Goal: Task Accomplishment & Management: Manage account settings

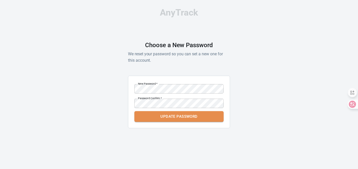
click at [167, 119] on button "Update Password" at bounding box center [178, 116] width 89 height 11
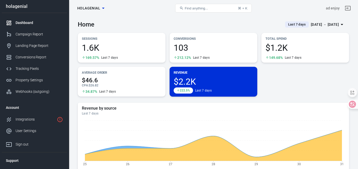
click at [94, 8] on span "holagenial" at bounding box center [88, 8] width 23 height 6
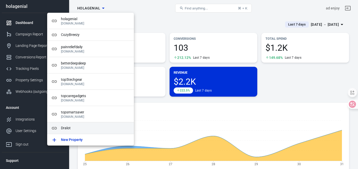
click at [71, 128] on span "Dralot" at bounding box center [95, 127] width 69 height 5
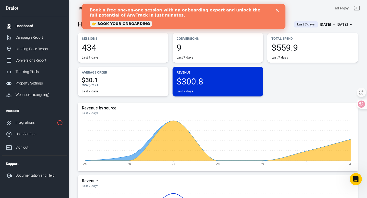
click at [277, 11] on icon "Close" at bounding box center [277, 10] width 3 height 3
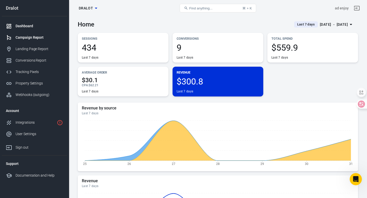
click at [30, 40] on div "Campaign Report" at bounding box center [39, 37] width 47 height 5
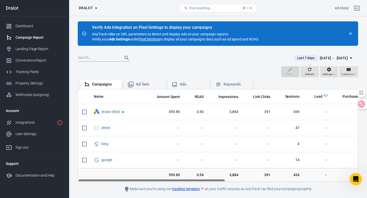
click at [350, 36] on icon "close" at bounding box center [350, 33] width 5 height 5
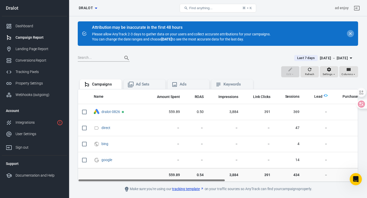
click at [351, 32] on icon "close" at bounding box center [350, 33] width 5 height 5
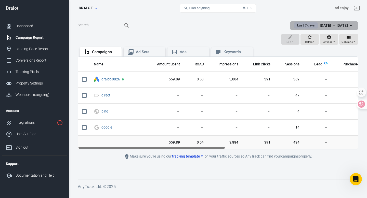
click at [320, 25] on div "[DATE] － [DATE]" at bounding box center [334, 25] width 28 height 6
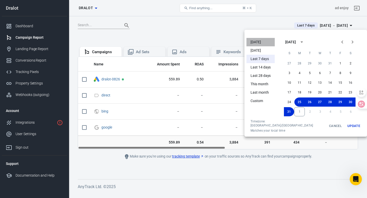
click at [263, 44] on li "[DATE]" at bounding box center [260, 42] width 28 height 8
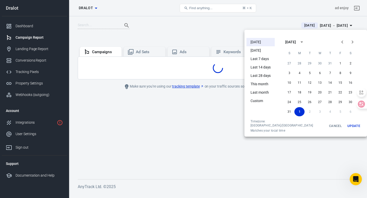
click at [173, 31] on div at bounding box center [183, 99] width 367 height 198
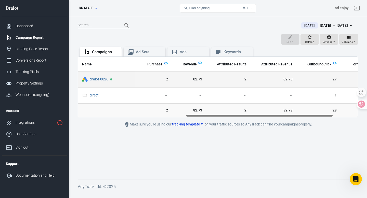
scroll to position [0, 251]
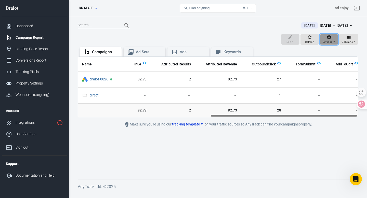
click at [331, 41] on span "Settings" at bounding box center [327, 42] width 10 height 5
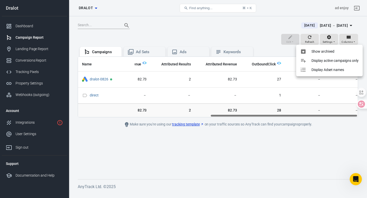
click at [349, 35] on div at bounding box center [183, 99] width 367 height 198
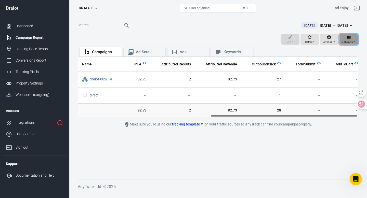
click at [351, 40] on span "Columns" at bounding box center [346, 42] width 11 height 5
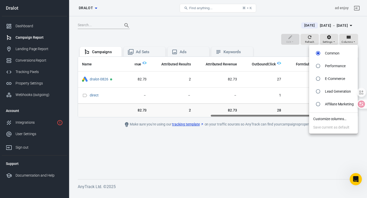
click at [324, 121] on li "Customize columns…" at bounding box center [333, 119] width 49 height 8
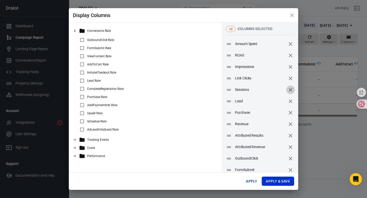
click at [290, 92] on icon "remove" at bounding box center [290, 90] width 6 height 6
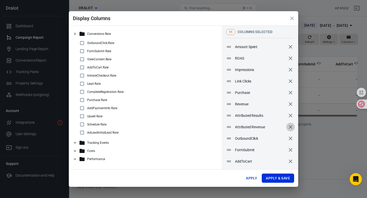
click at [289, 130] on icon "remove" at bounding box center [290, 127] width 6 height 6
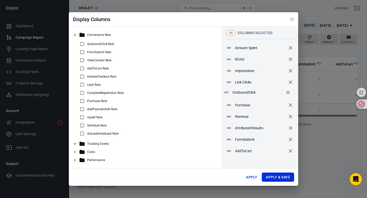
drag, startPoint x: 229, startPoint y: 130, endPoint x: 227, endPoint y: 94, distance: 35.7
click at [227, 94] on icon at bounding box center [226, 92] width 6 height 6
click at [291, 153] on icon "remove" at bounding box center [290, 151] width 6 height 6
click at [292, 139] on icon "remove" at bounding box center [290, 140] width 6 height 6
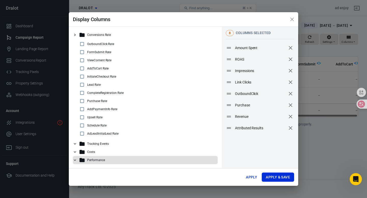
click at [75, 161] on icon at bounding box center [75, 160] width 5 height 5
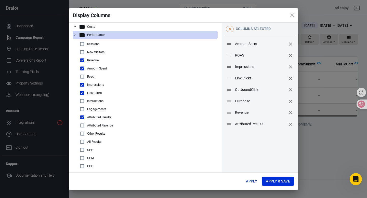
scroll to position [0, 0]
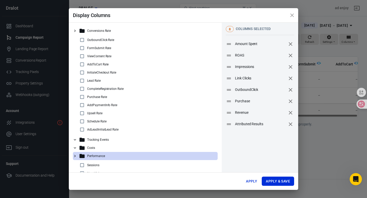
click at [82, 40] on input "checkbox" at bounding box center [82, 40] width 6 height 6
checkbox input "true"
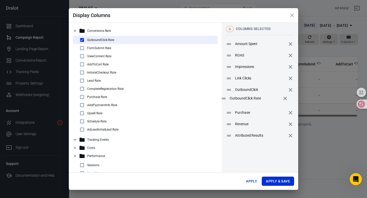
drag, startPoint x: 228, startPoint y: 136, endPoint x: 223, endPoint y: 99, distance: 37.8
click at [223, 99] on icon at bounding box center [223, 99] width 4 height 2
click at [272, 169] on button "Apply & Save" at bounding box center [278, 181] width 32 height 9
radio input "false"
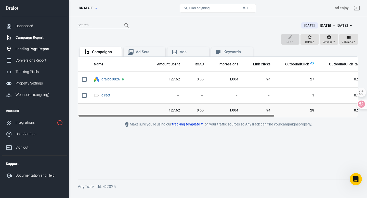
click at [33, 45] on link "Landing Page Report" at bounding box center [34, 48] width 65 height 11
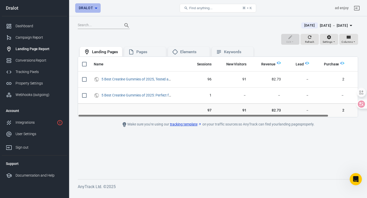
click at [89, 8] on span "Dralot" at bounding box center [86, 8] width 14 height 6
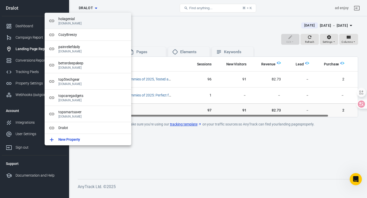
click at [64, 22] on p "[DOMAIN_NAME]" at bounding box center [92, 24] width 69 height 4
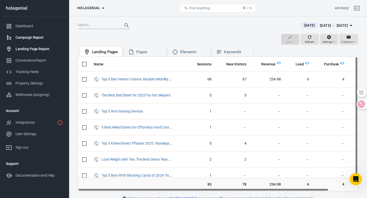
click at [20, 37] on div "Campaign Report" at bounding box center [39, 37] width 47 height 5
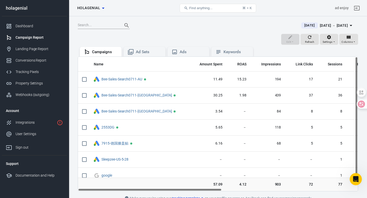
click at [103, 9] on icon "button" at bounding box center [103, 8] width 6 height 6
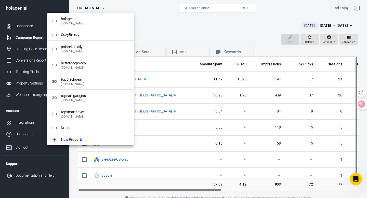
click at [147, 9] on div at bounding box center [183, 99] width 367 height 198
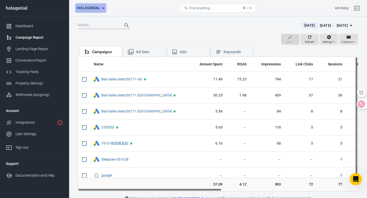
click at [102, 10] on icon "button" at bounding box center [103, 8] width 6 height 6
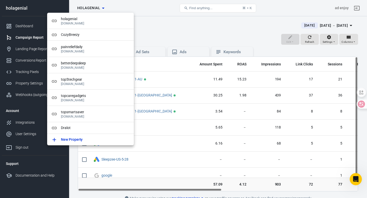
click at [165, 32] on div at bounding box center [183, 99] width 367 height 198
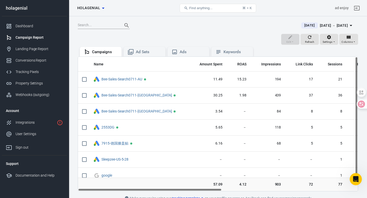
click at [103, 7] on icon "button" at bounding box center [103, 8] width 6 height 6
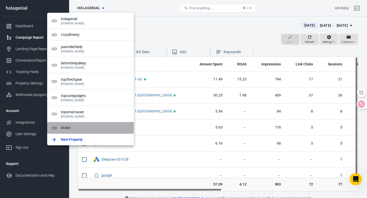
click at [71, 124] on div "Dralot" at bounding box center [90, 128] width 87 height 12
radio input "false"
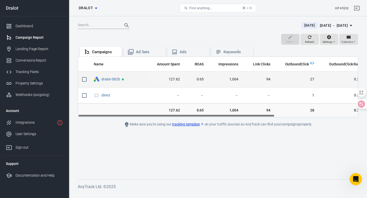
click at [83, 80] on input "scrollable content" at bounding box center [84, 79] width 11 height 11
checkbox input "true"
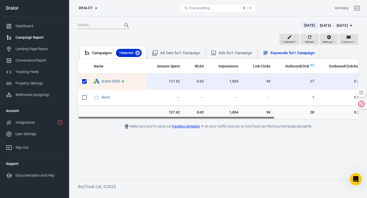
click at [279, 54] on div "Keywords for 1 Campaign" at bounding box center [292, 52] width 44 height 5
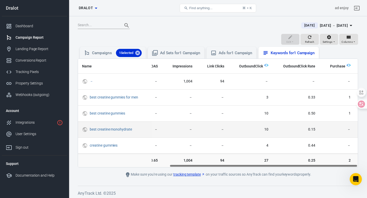
scroll to position [0, 136]
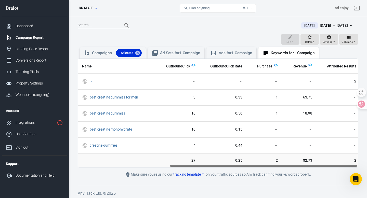
click at [323, 24] on div "[DATE] － [DATE]" at bounding box center [334, 25] width 28 height 6
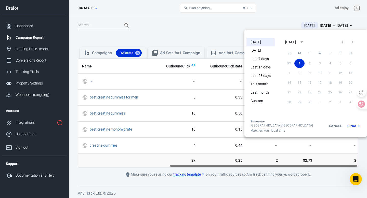
click at [258, 58] on li "Last 7 days" at bounding box center [260, 59] width 28 height 8
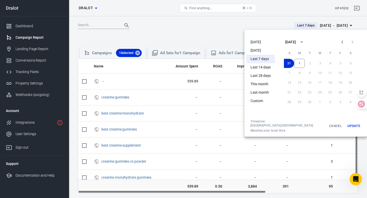
click at [204, 27] on div at bounding box center [183, 99] width 367 height 198
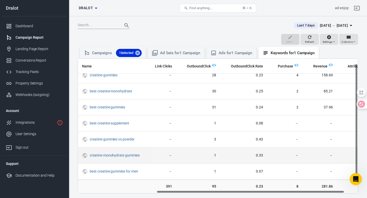
scroll to position [0, 117]
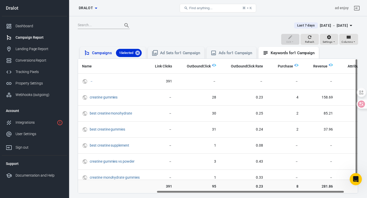
click at [107, 53] on div "Campaigns 1 Selected" at bounding box center [117, 53] width 50 height 8
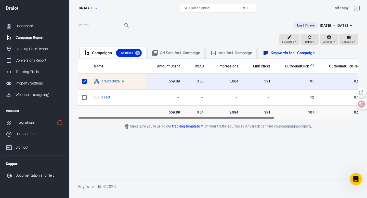
click at [277, 53] on div "Keywords for 1 Campaign" at bounding box center [292, 52] width 44 height 5
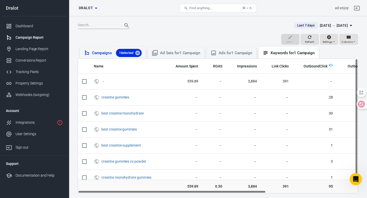
click at [101, 49] on div "Campaigns 1 Selected" at bounding box center [117, 53] width 50 height 8
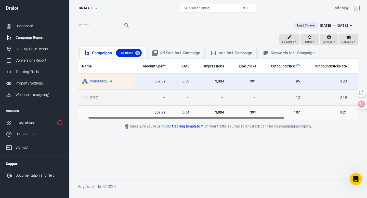
scroll to position [0, 118]
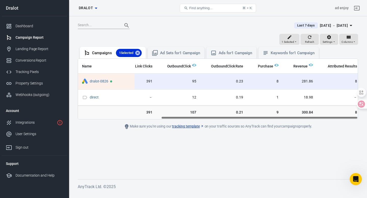
click at [320, 23] on div "[DATE] － [DATE]" at bounding box center [334, 25] width 28 height 6
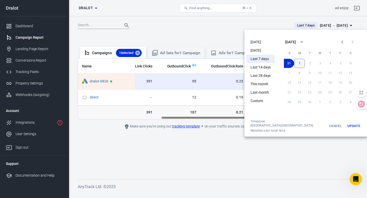
click at [296, 62] on button "1" at bounding box center [299, 63] width 11 height 9
click at [341, 41] on icon "Previous month" at bounding box center [342, 41] width 2 height 3
click at [297, 102] on button "25" at bounding box center [299, 102] width 10 height 9
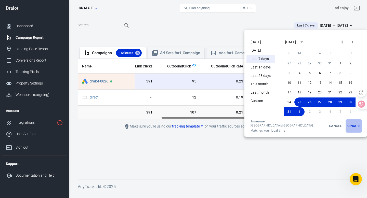
click at [346, 127] on button "Update" at bounding box center [353, 125] width 16 height 13
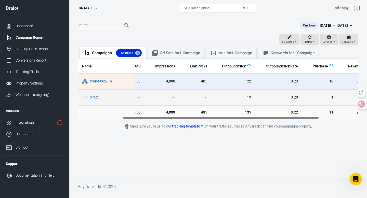
scroll to position [0, 118]
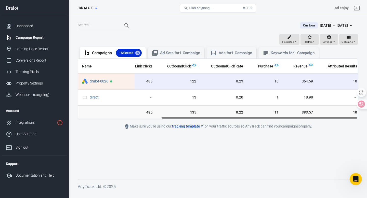
click at [244, 31] on div "Custom [DATE] － [DATE]" at bounding box center [218, 27] width 280 height 12
